Goal: Task Accomplishment & Management: Manage account settings

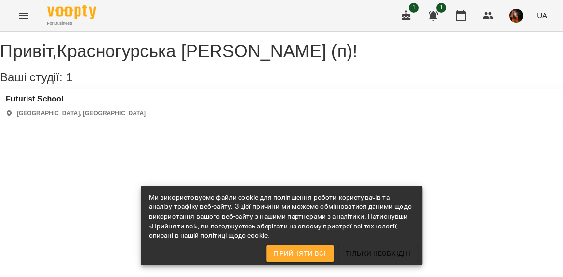
click at [56, 104] on h3 "Futurist School" at bounding box center [76, 99] width 140 height 9
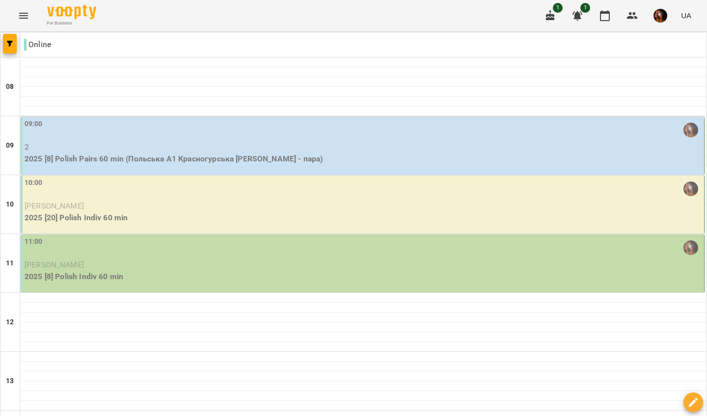
scroll to position [282, 0]
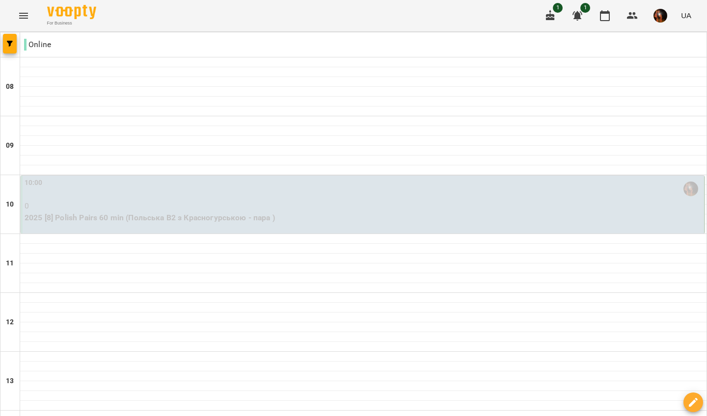
scroll to position [442, 0]
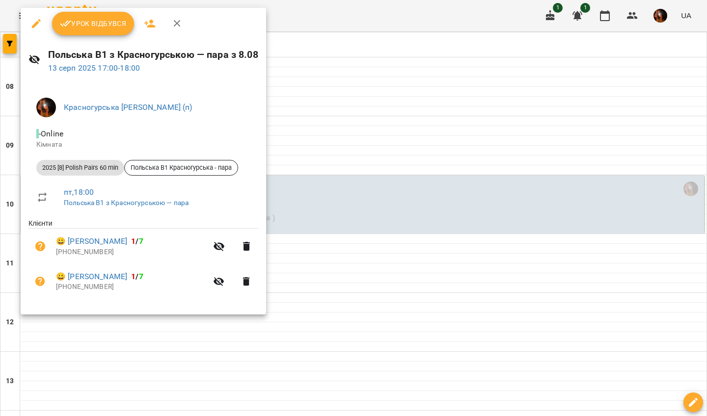
click at [91, 18] on span "Урок відбувся" at bounding box center [93, 24] width 67 height 12
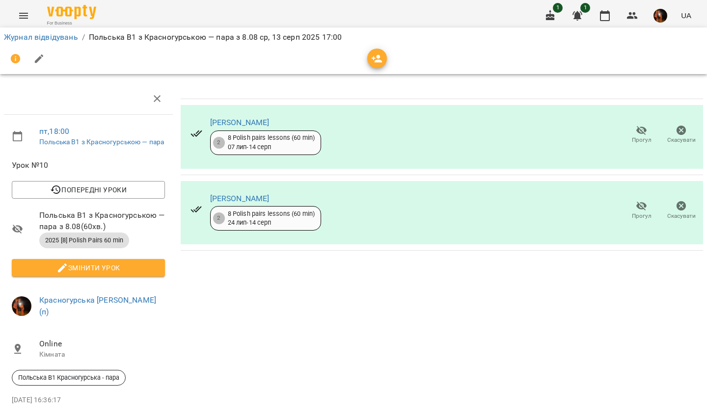
scroll to position [70, 0]
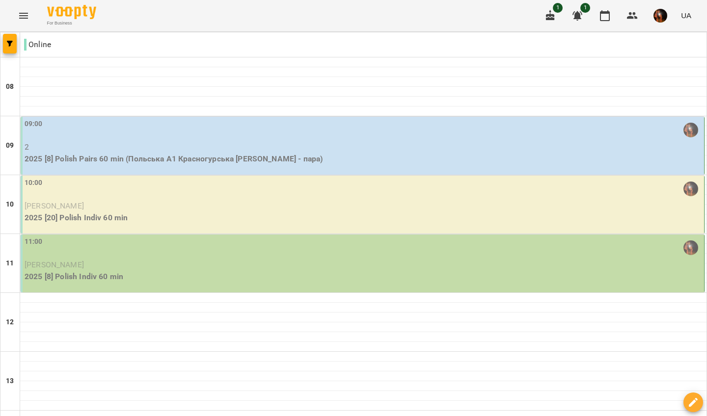
click at [307, 157] on p "2025 [8] Polish Pairs 60 min (Польська А1 Красногурська [PERSON_NAME] - пара)" at bounding box center [363, 159] width 677 height 12
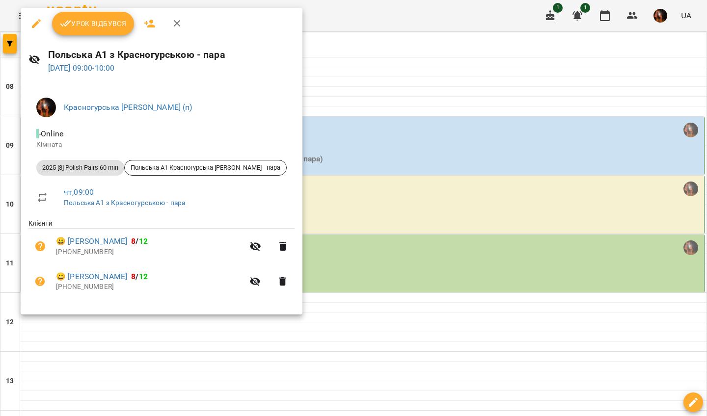
click at [124, 27] on span "Урок відбувся" at bounding box center [93, 24] width 67 height 12
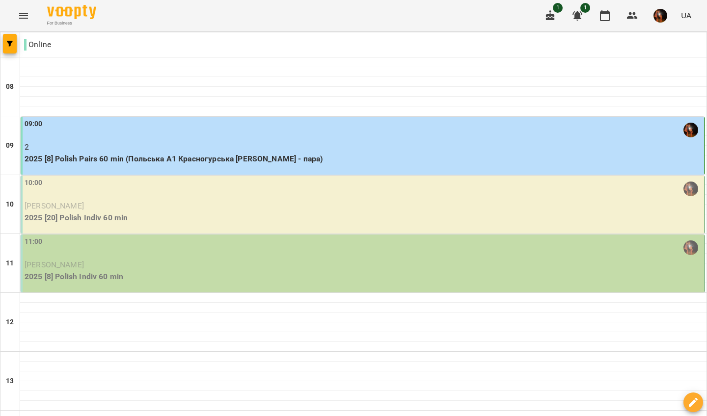
scroll to position [46, 0]
click at [174, 178] on div "10:00" at bounding box center [363, 189] width 677 height 23
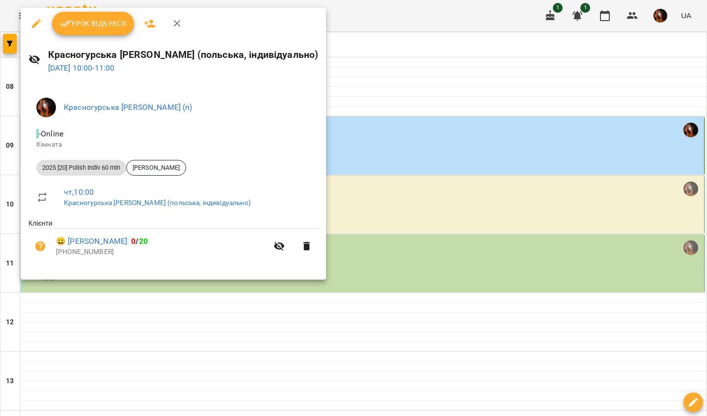
click at [107, 17] on button "Урок відбувся" at bounding box center [93, 24] width 82 height 24
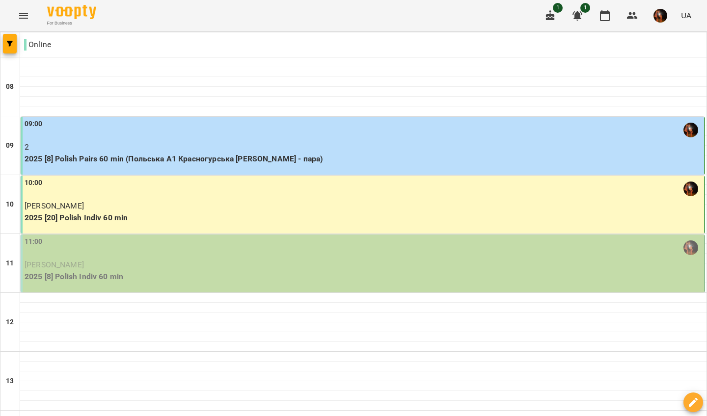
scroll to position [43, 0]
click at [188, 259] on p "[PERSON_NAME]" at bounding box center [363, 265] width 677 height 12
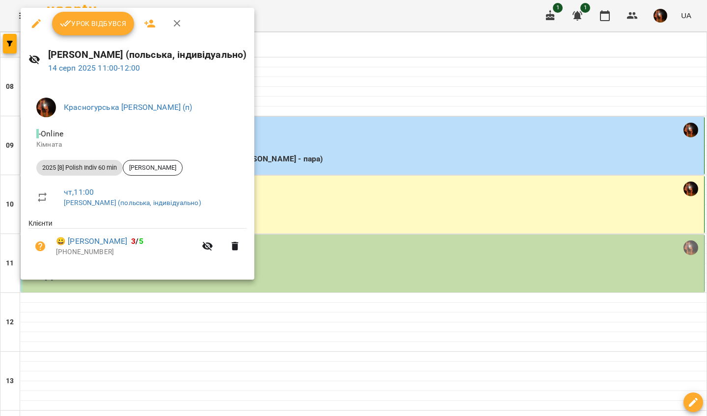
click at [107, 17] on button "Урок відбувся" at bounding box center [93, 24] width 82 height 24
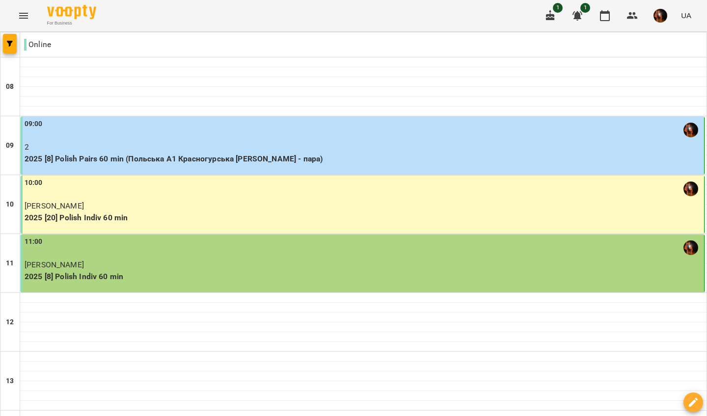
scroll to position [589, 0]
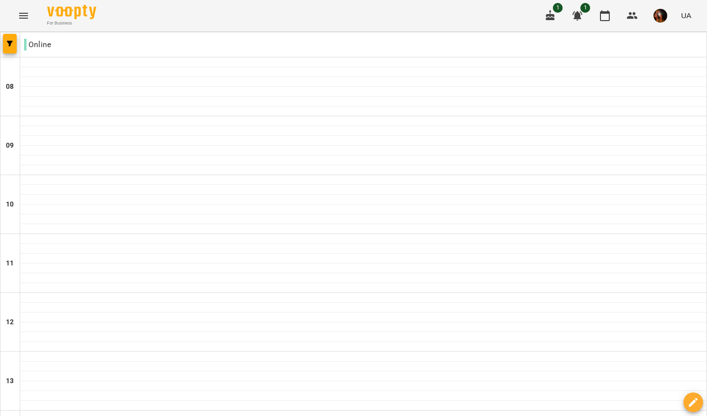
scroll to position [384, 0]
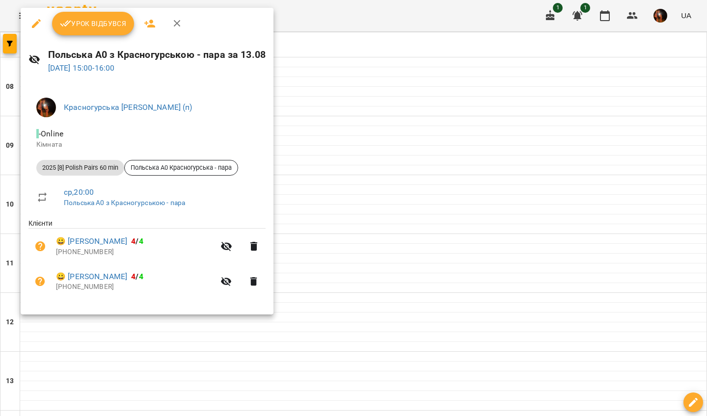
click at [321, 115] on div at bounding box center [353, 208] width 707 height 416
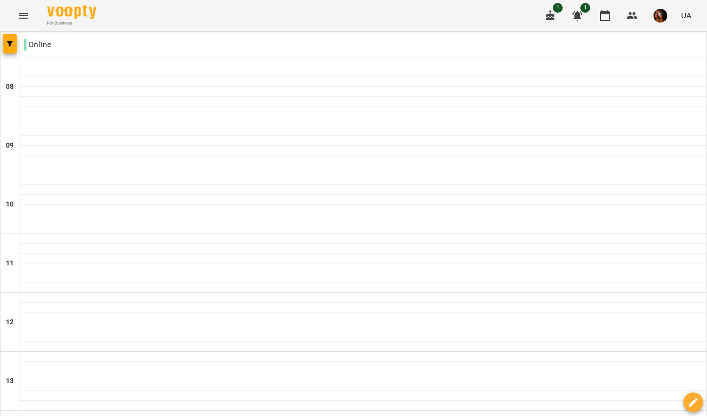
click at [562, 21] on icon "button" at bounding box center [577, 16] width 12 height 12
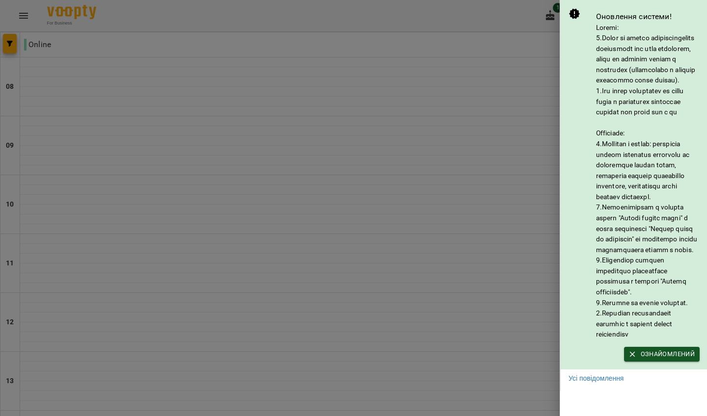
click at [502, 61] on div at bounding box center [353, 208] width 707 height 416
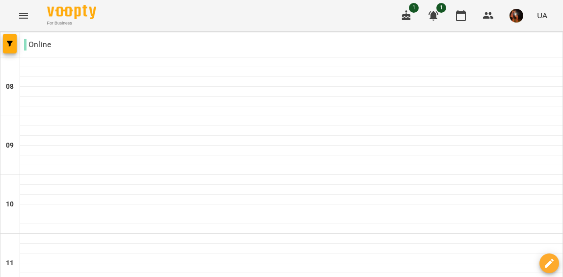
scroll to position [728, 0]
click at [409, 14] on icon "button" at bounding box center [407, 16] width 12 height 12
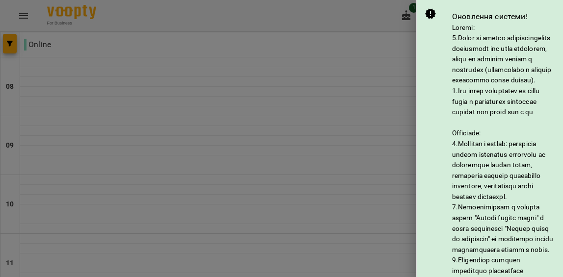
click at [394, 75] on div at bounding box center [281, 138] width 563 height 277
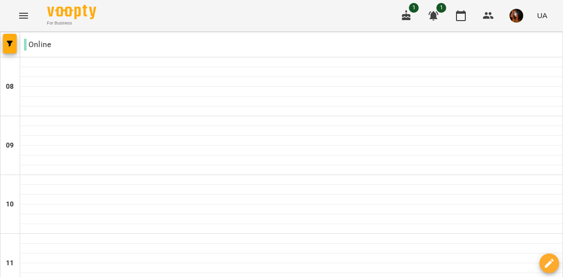
click at [409, 14] on icon "button" at bounding box center [407, 16] width 12 height 12
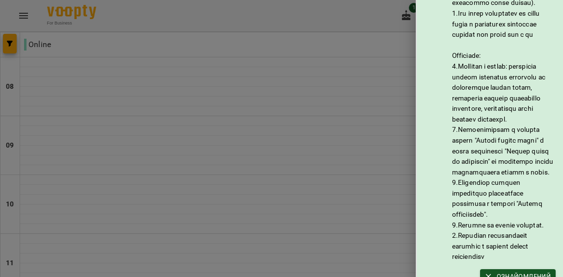
scroll to position [83, 0]
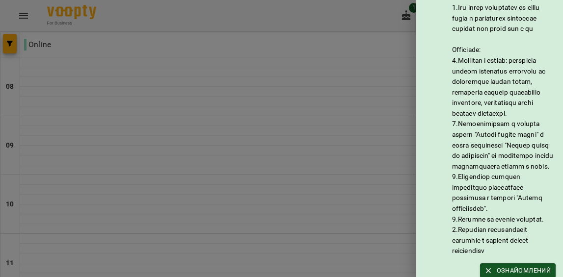
click at [390, 68] on div at bounding box center [281, 138] width 563 height 277
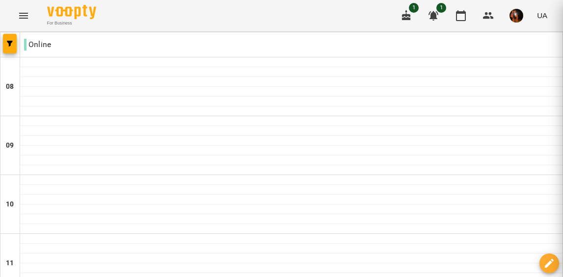
click at [390, 68] on div at bounding box center [281, 138] width 563 height 277
